Goal: Transaction & Acquisition: Purchase product/service

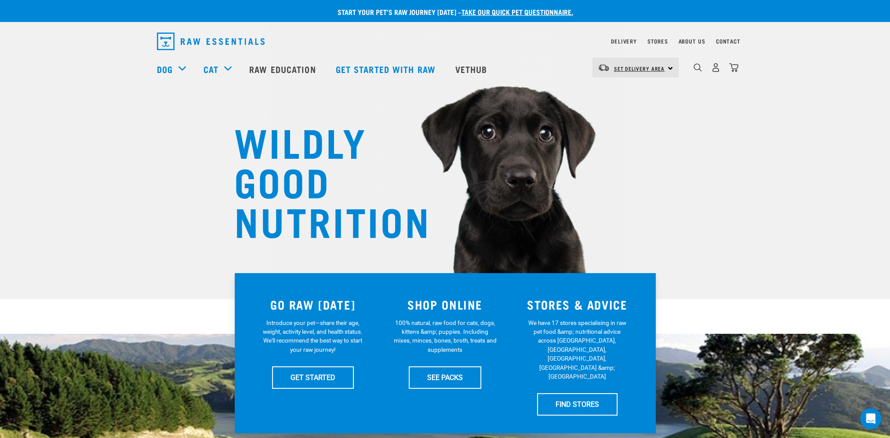
click at [627, 65] on link "Set Delivery Area" at bounding box center [639, 69] width 51 height 14
click at [613, 93] on link "[GEOGRAPHIC_DATA]" at bounding box center [634, 92] width 84 height 19
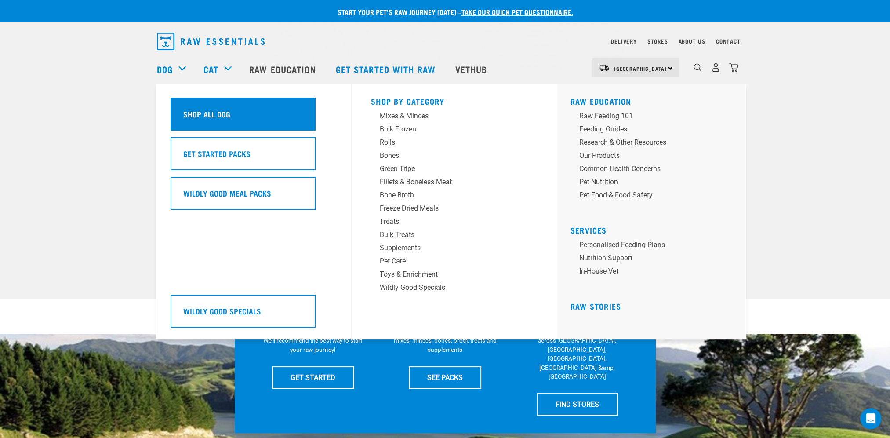
click at [197, 119] on h5 "Shop All Dog" at bounding box center [206, 113] width 47 height 11
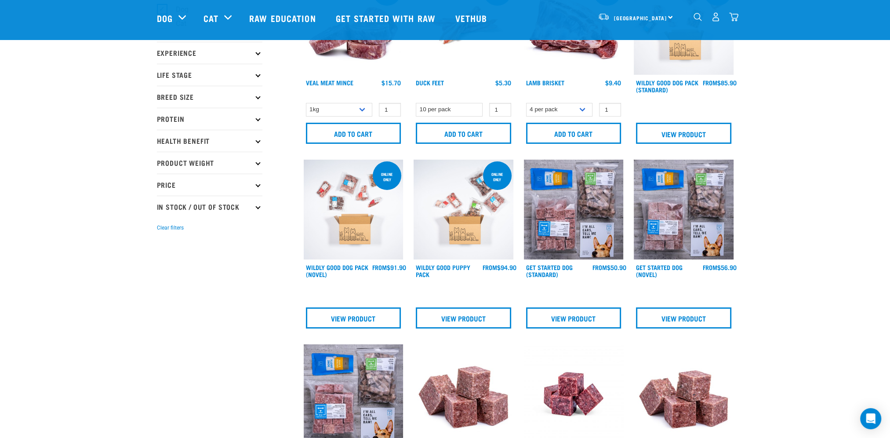
scroll to position [352, 0]
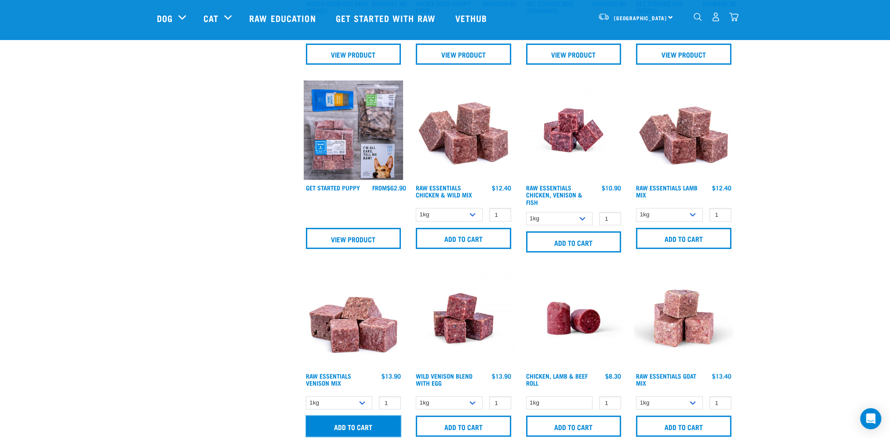
click at [341, 420] on input "Add to cart" at bounding box center [353, 425] width 95 height 21
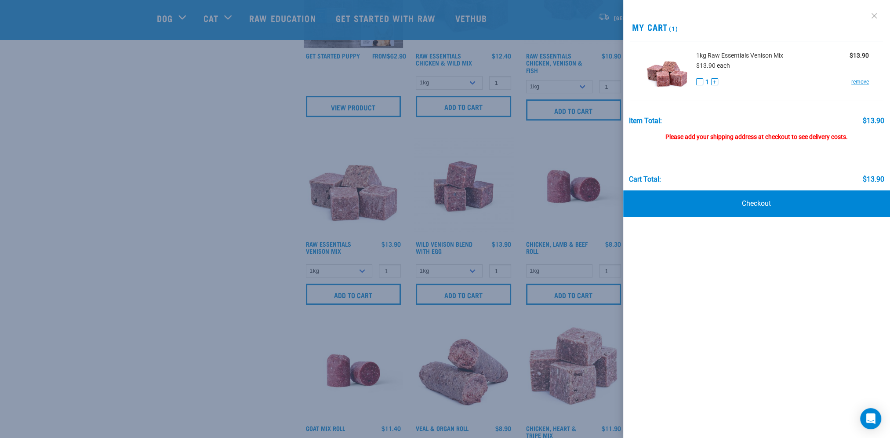
click at [877, 16] on link at bounding box center [874, 16] width 14 height 14
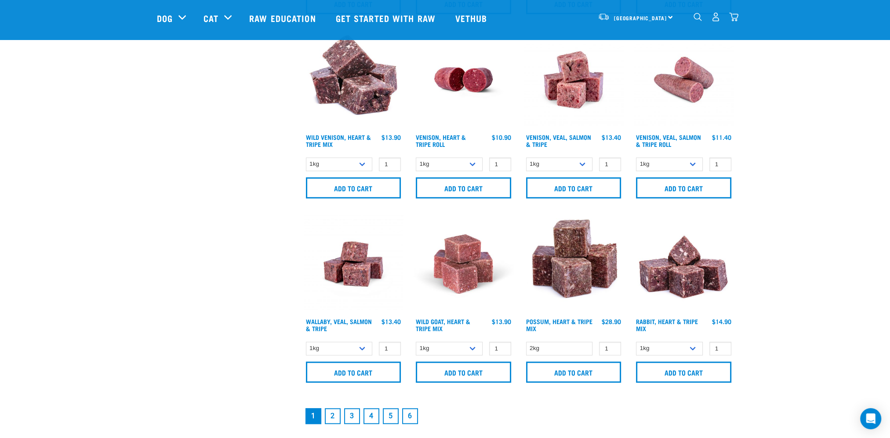
scroll to position [1186, 0]
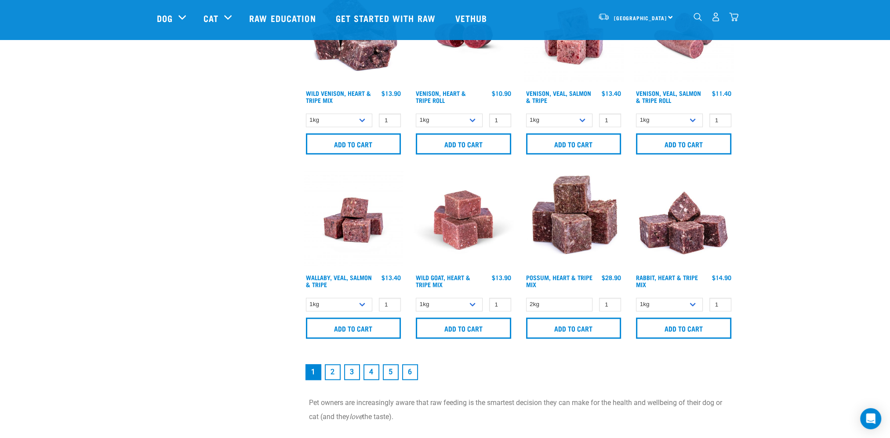
click at [334, 370] on link "2" at bounding box center [333, 372] width 16 height 16
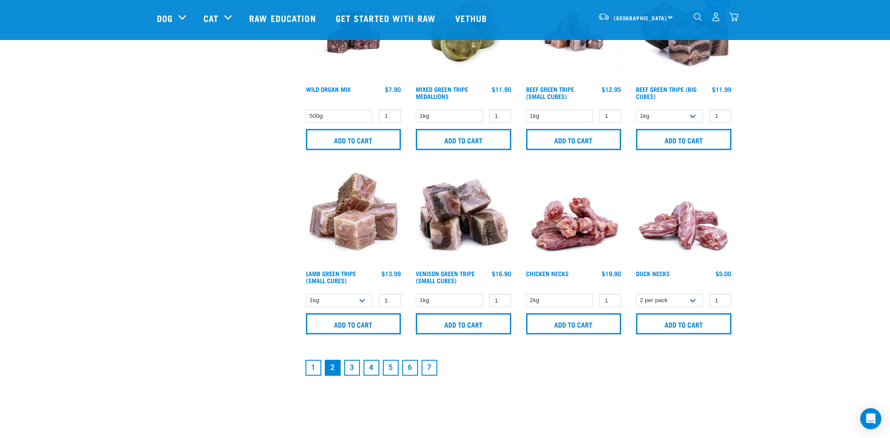
scroll to position [1274, 0]
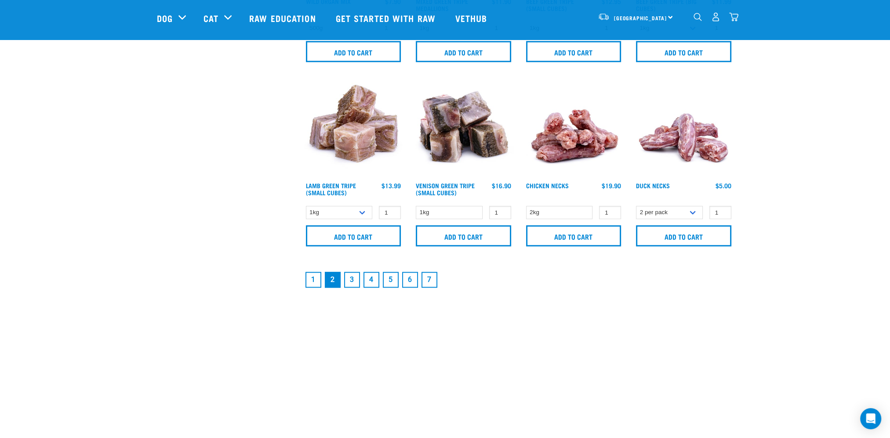
click at [314, 275] on link "1" at bounding box center [313, 280] width 16 height 16
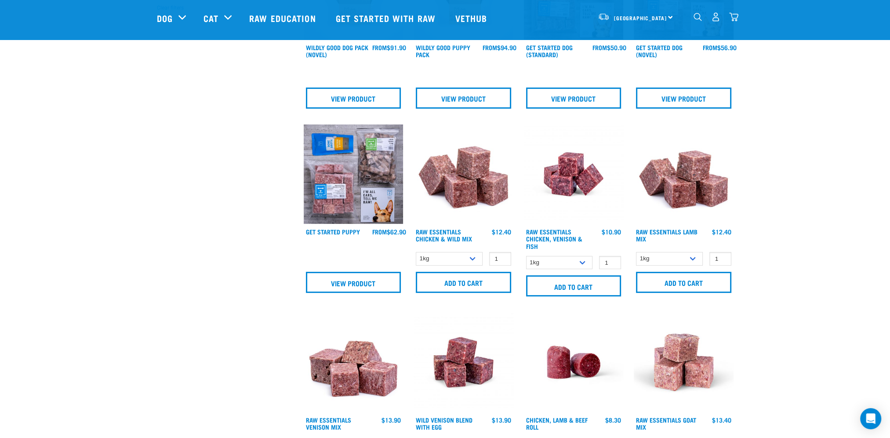
scroll to position [483, 0]
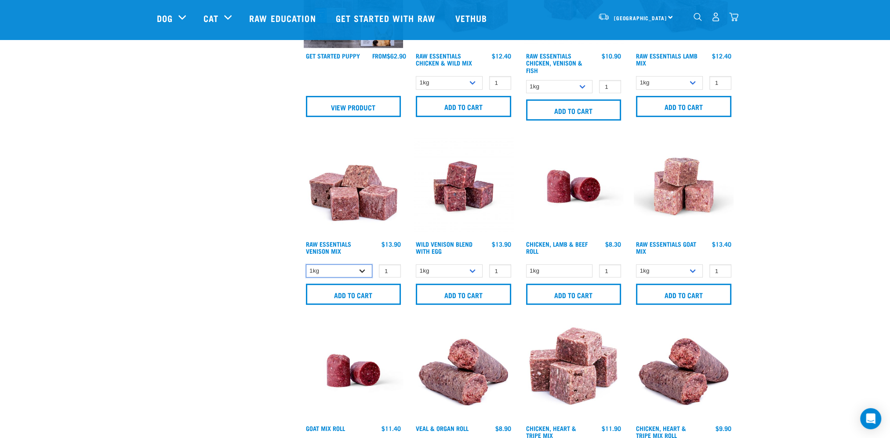
click at [320, 270] on select "1kg 3kg" at bounding box center [339, 271] width 67 height 14
select select "712"
click at [306, 264] on select "1kg 3kg" at bounding box center [339, 271] width 67 height 14
click at [369, 286] on input "Add to cart" at bounding box center [353, 293] width 95 height 21
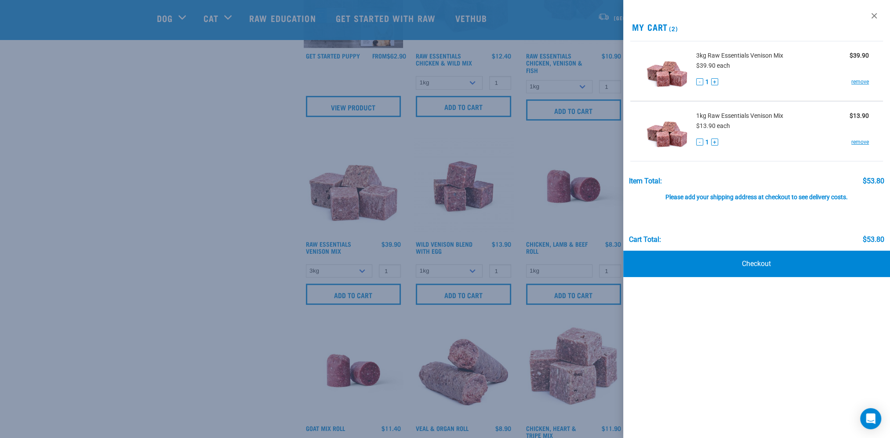
click at [583, 207] on div at bounding box center [445, 219] width 890 height 438
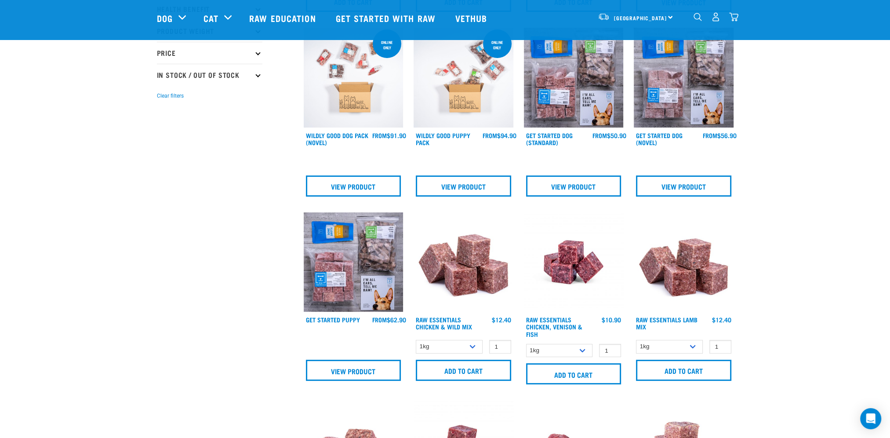
scroll to position [0, 0]
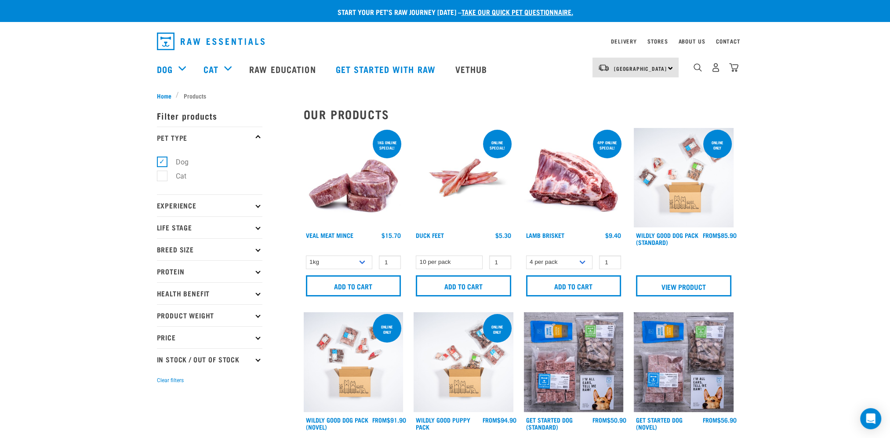
click at [728, 69] on div "2" at bounding box center [715, 68] width 45 height 20
click at [731, 69] on img "dropdown navigation" at bounding box center [733, 67] width 9 height 9
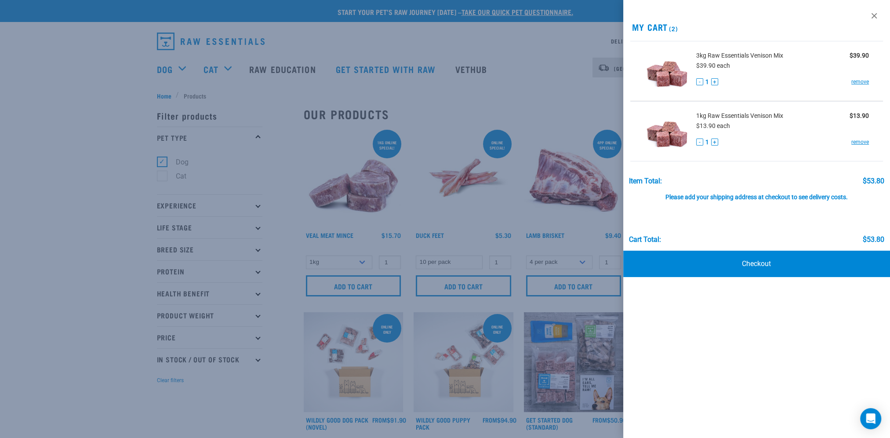
click at [529, 100] on div at bounding box center [445, 219] width 890 height 438
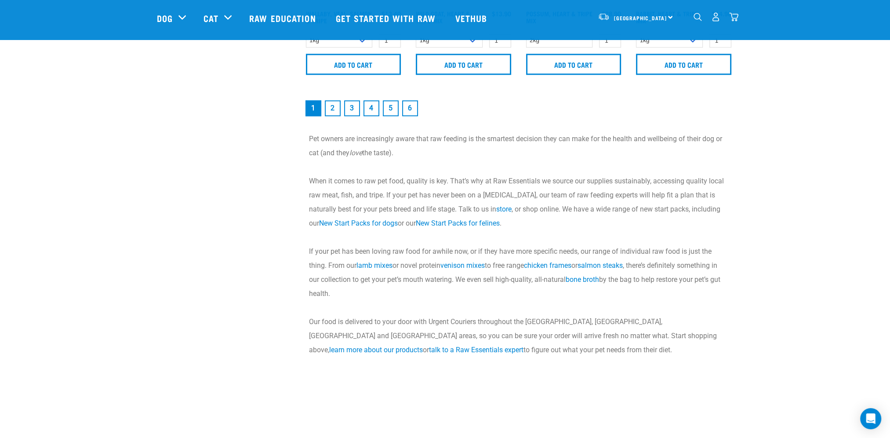
scroll to position [1494, 0]
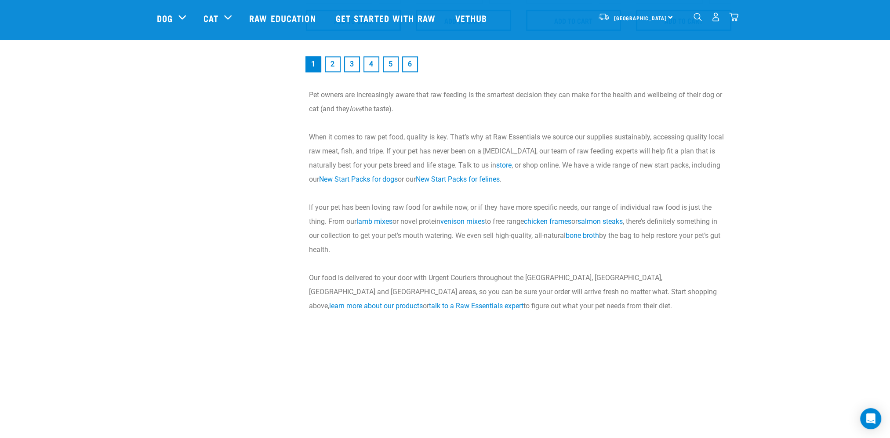
click at [352, 62] on link "3" at bounding box center [352, 64] width 16 height 16
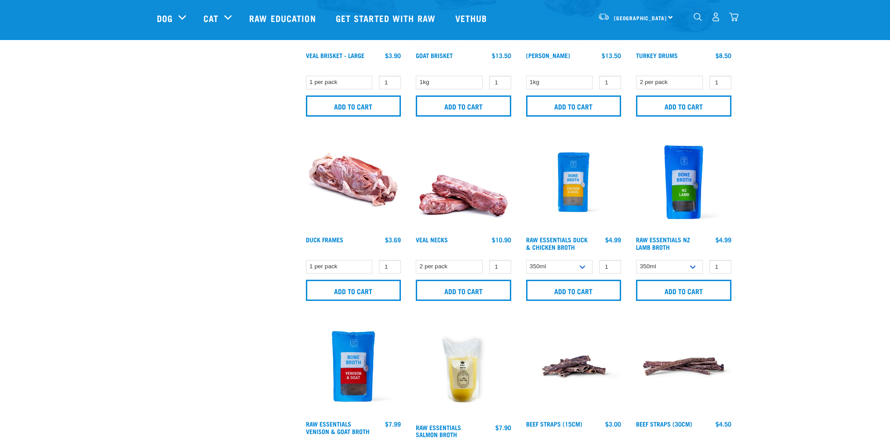
scroll to position [527, 0]
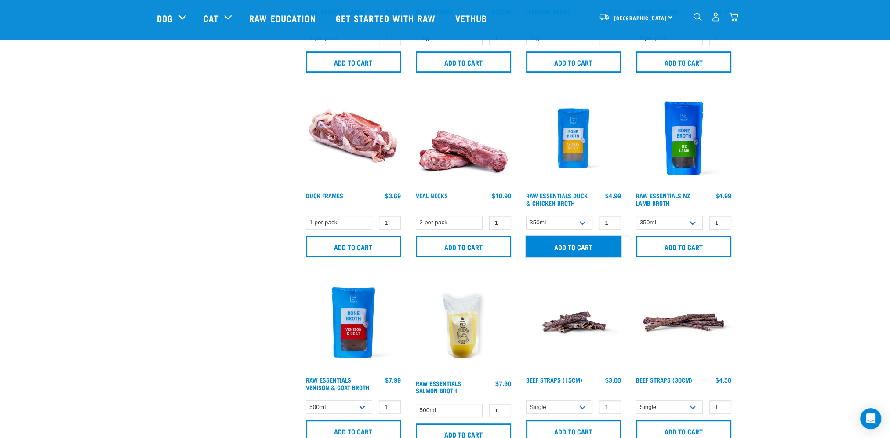
click at [569, 241] on input "Add to cart" at bounding box center [573, 246] width 95 height 21
click at [736, 20] on img "dropdown navigation" at bounding box center [733, 16] width 9 height 9
click at [736, 17] on img "dropdown navigation" at bounding box center [733, 16] width 9 height 9
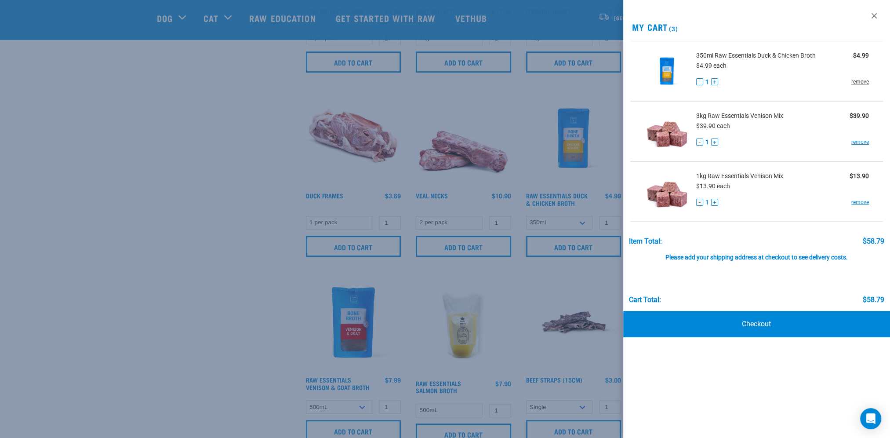
click at [859, 83] on link "remove" at bounding box center [860, 82] width 18 height 8
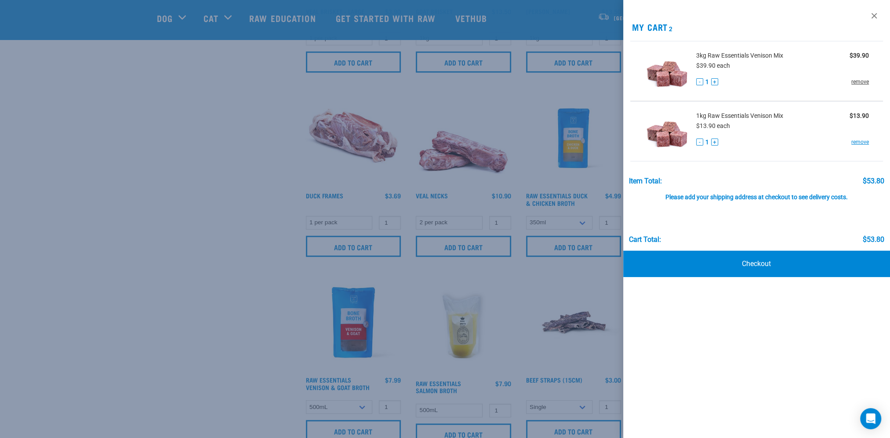
click at [859, 81] on link "remove" at bounding box center [860, 82] width 18 height 8
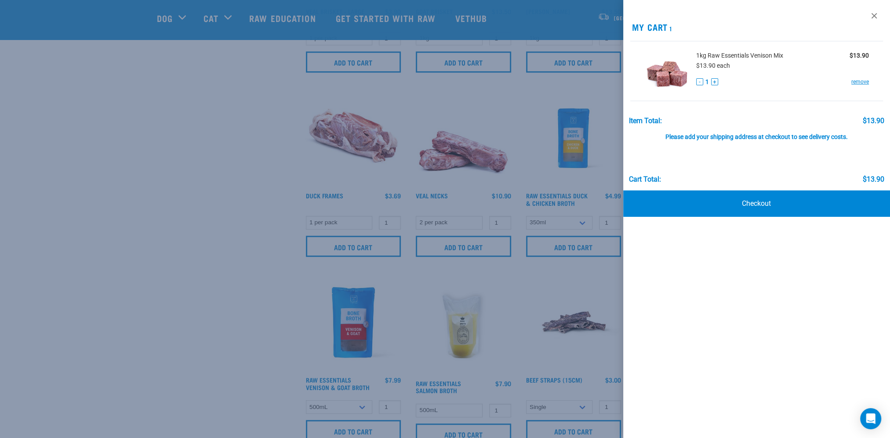
click at [859, 90] on div "1kg Raw Essentials Venison Mix $13.90 $13.90 each - 1 + remove" at bounding box center [779, 71] width 180 height 40
click at [857, 81] on link "remove" at bounding box center [860, 82] width 18 height 8
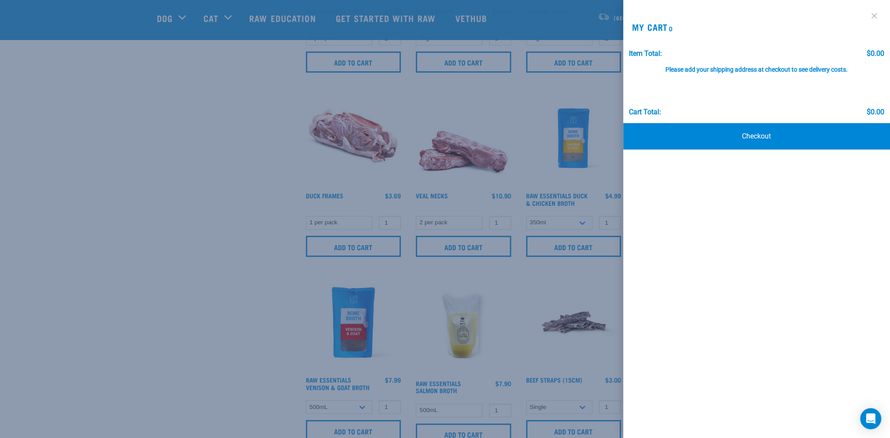
click at [874, 18] on link at bounding box center [874, 16] width 14 height 14
